Goal: Task Accomplishment & Management: Manage account settings

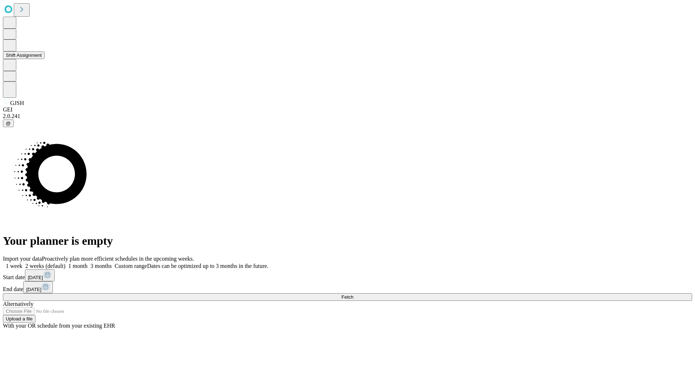
click at [44, 59] on button "Shift Assignment" at bounding box center [24, 55] width 42 height 8
